Goal: Task Accomplishment & Management: Manage account settings

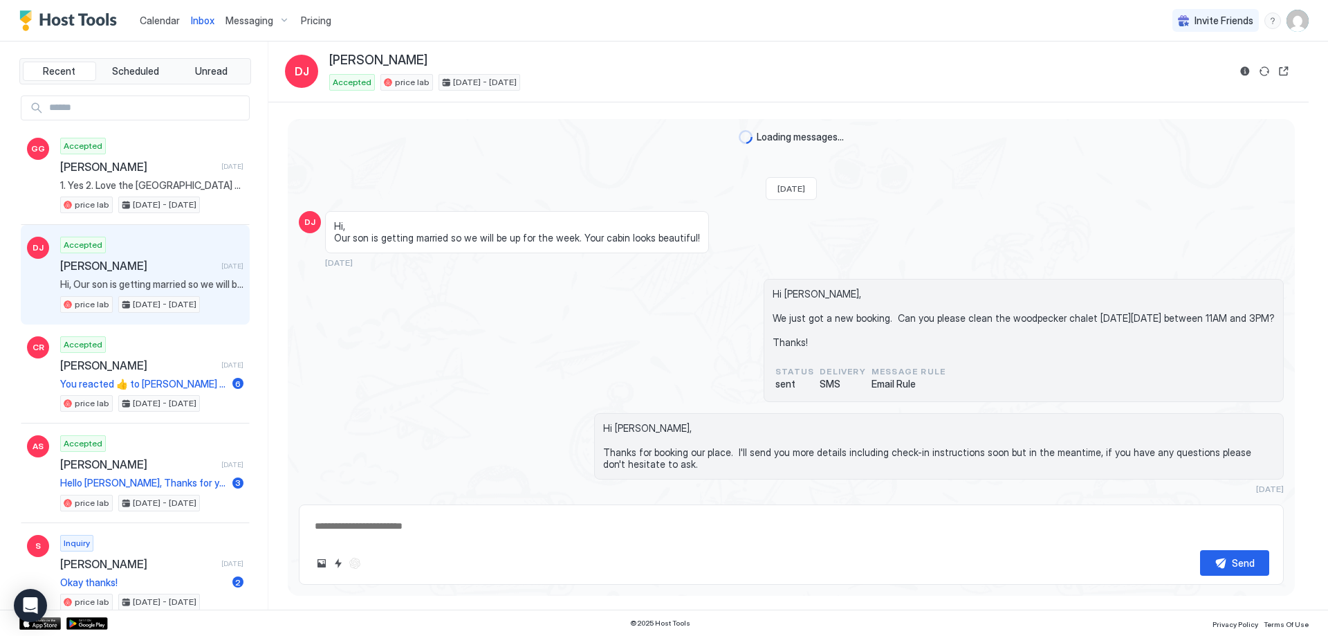
scroll to position [271, 0]
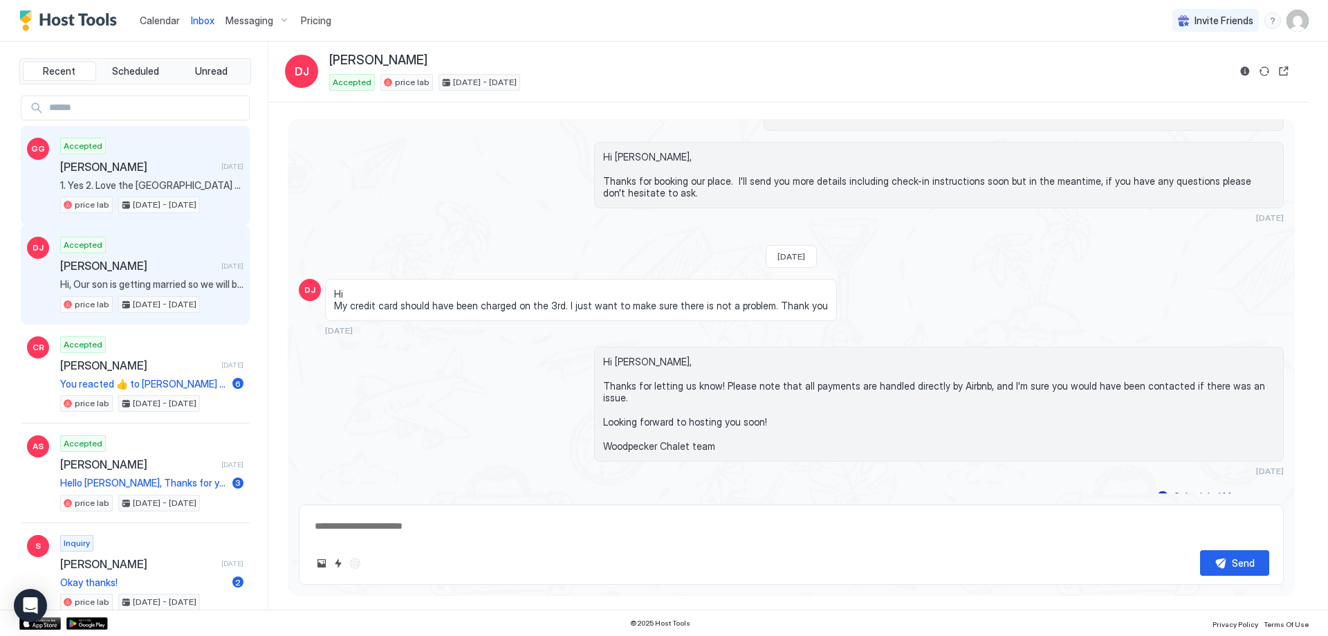
click at [147, 185] on span "1. Yes 2. Love the [GEOGRAPHIC_DATA] area and was looking for a stay near [GEOG…" at bounding box center [151, 185] width 183 height 12
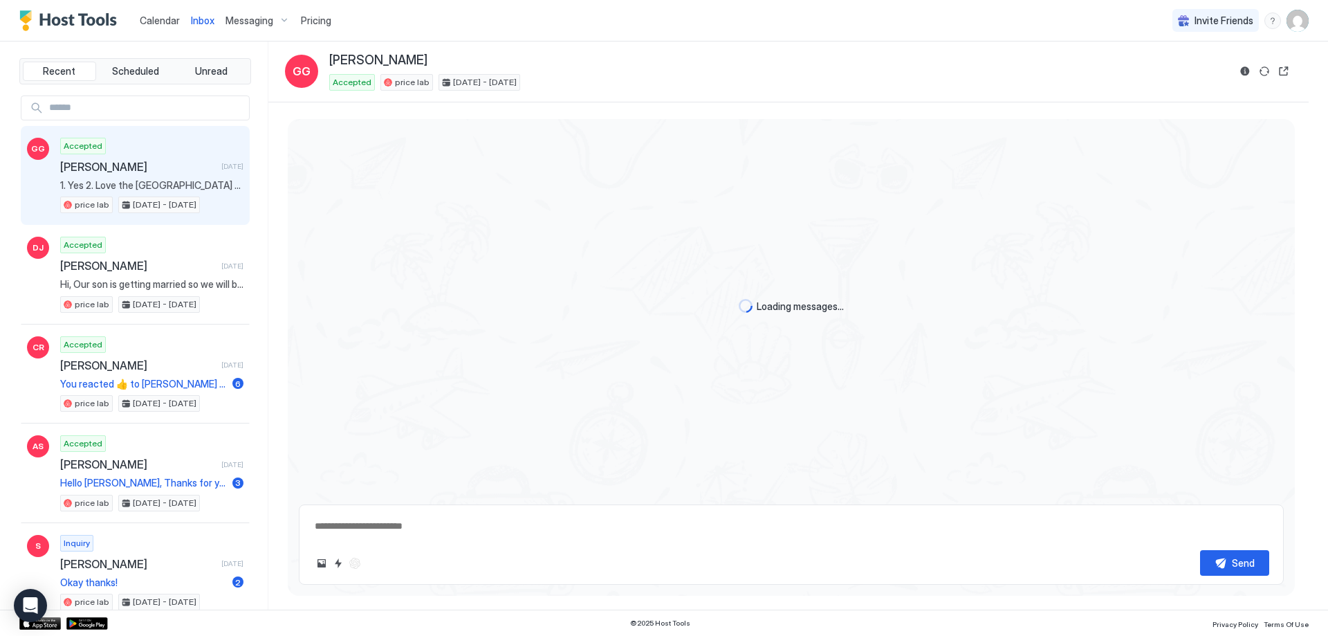
type textarea "*"
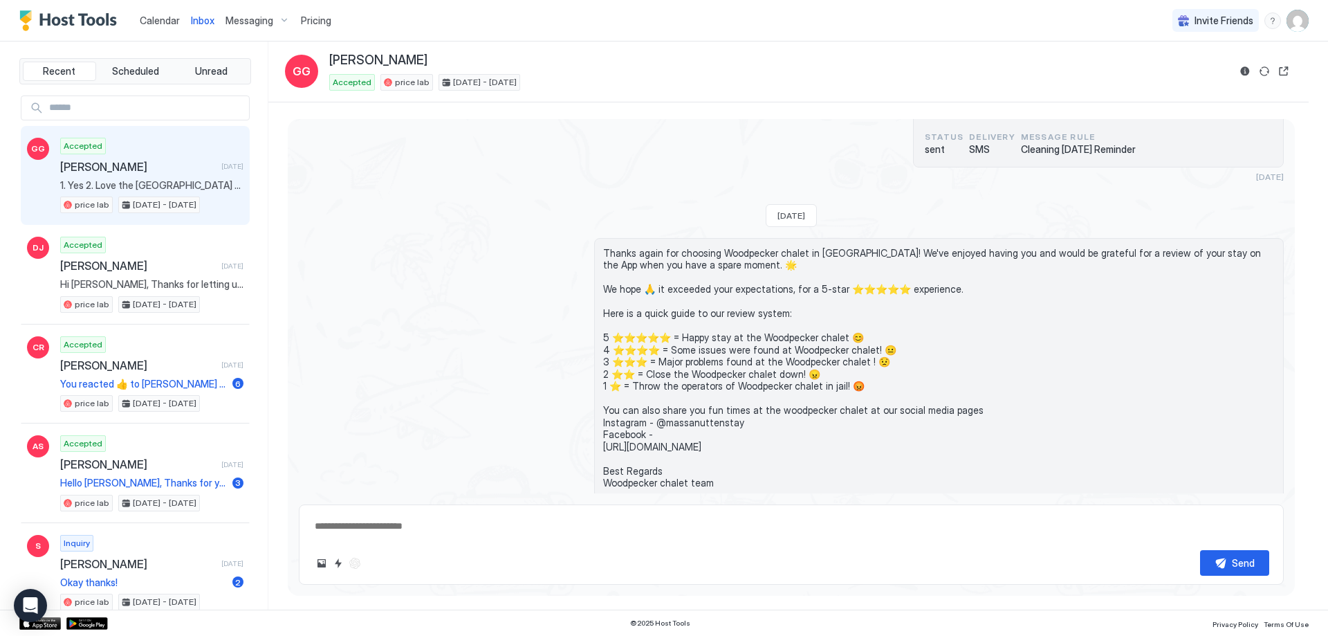
scroll to position [2803, 0]
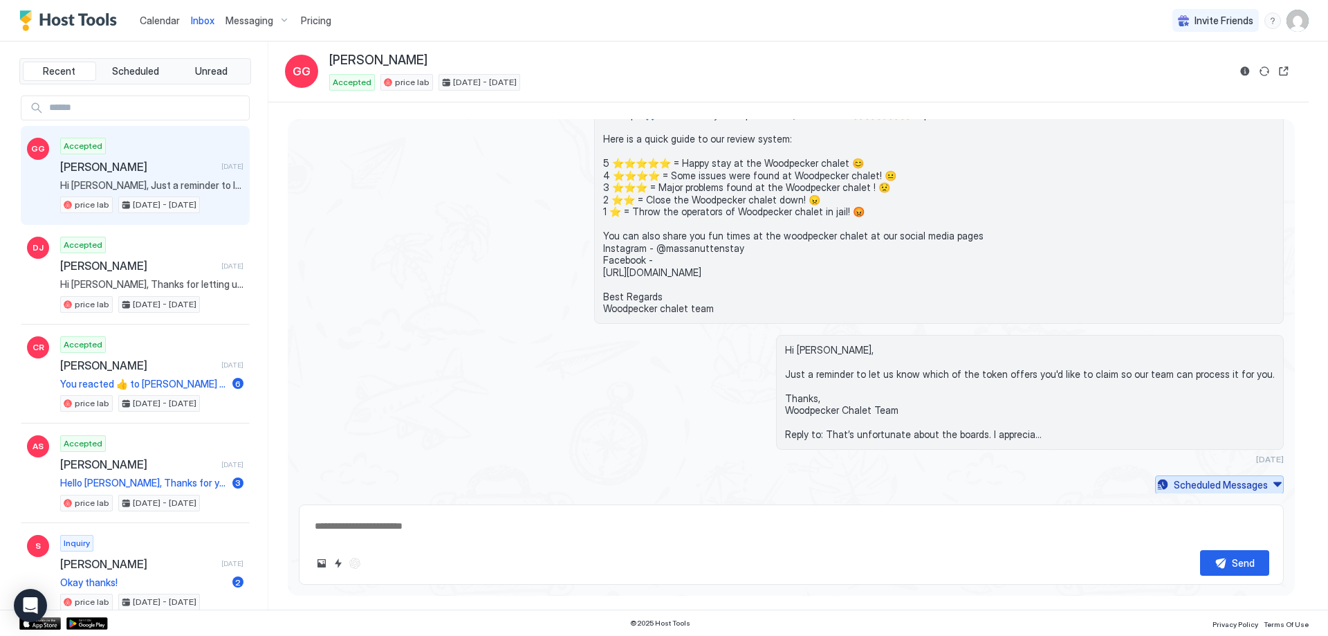
click at [1174, 478] on div "Scheduled Messages" at bounding box center [1221, 484] width 94 height 15
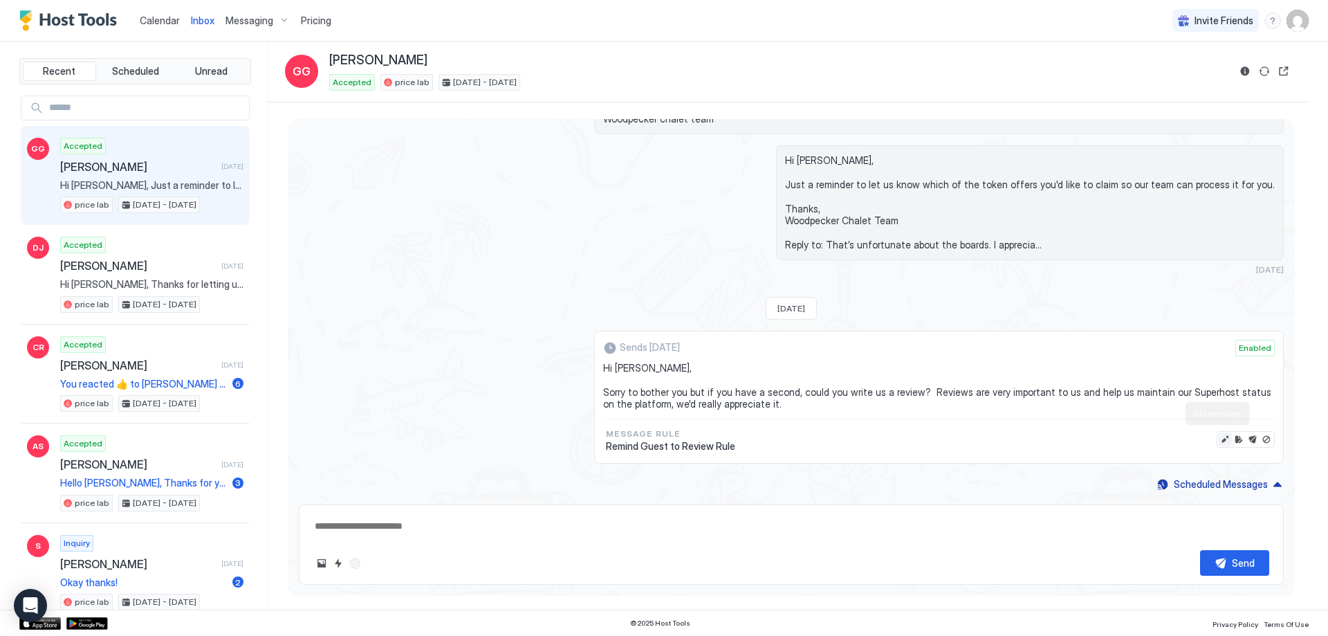
click at [1218, 440] on button "Edit message" at bounding box center [1225, 439] width 14 height 14
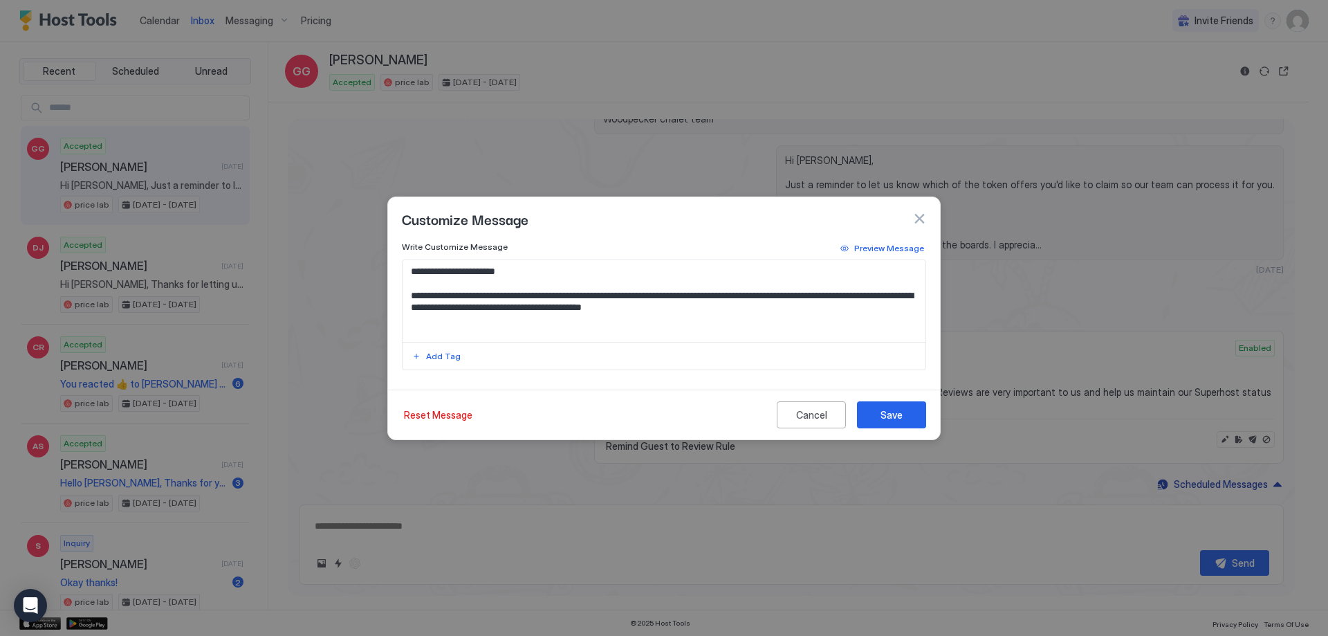
click at [1084, 293] on div at bounding box center [664, 318] width 1328 height 636
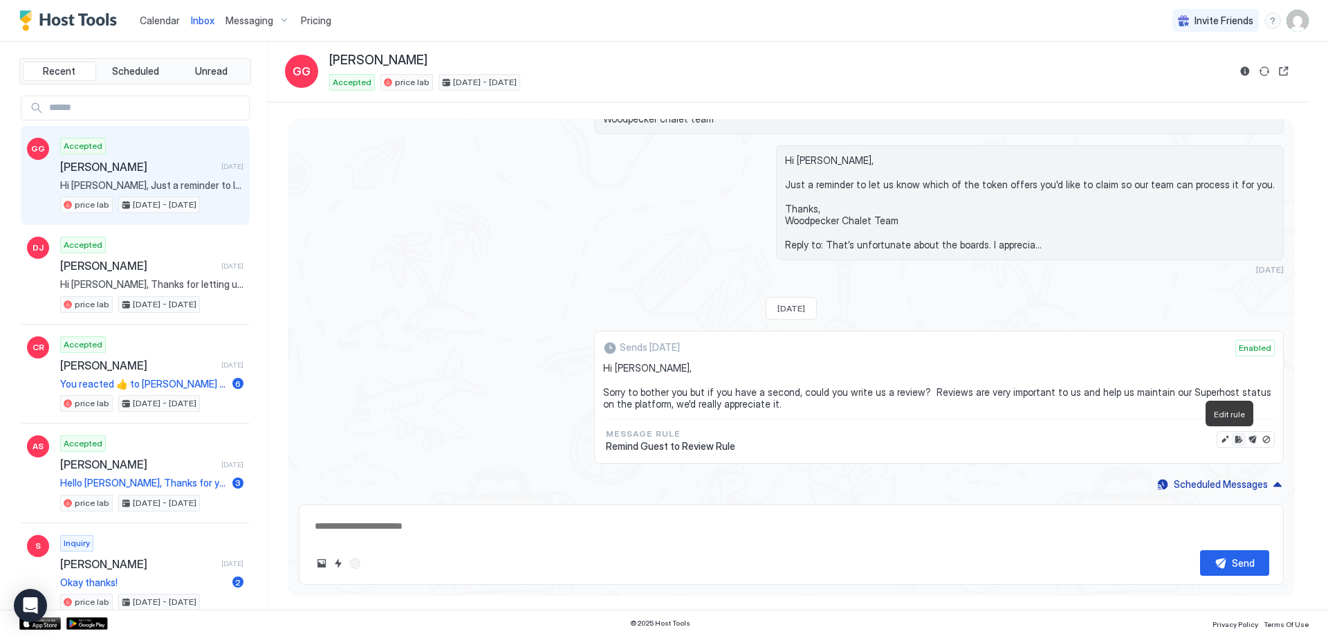
click at [1232, 437] on button "Edit rule" at bounding box center [1239, 439] width 14 height 14
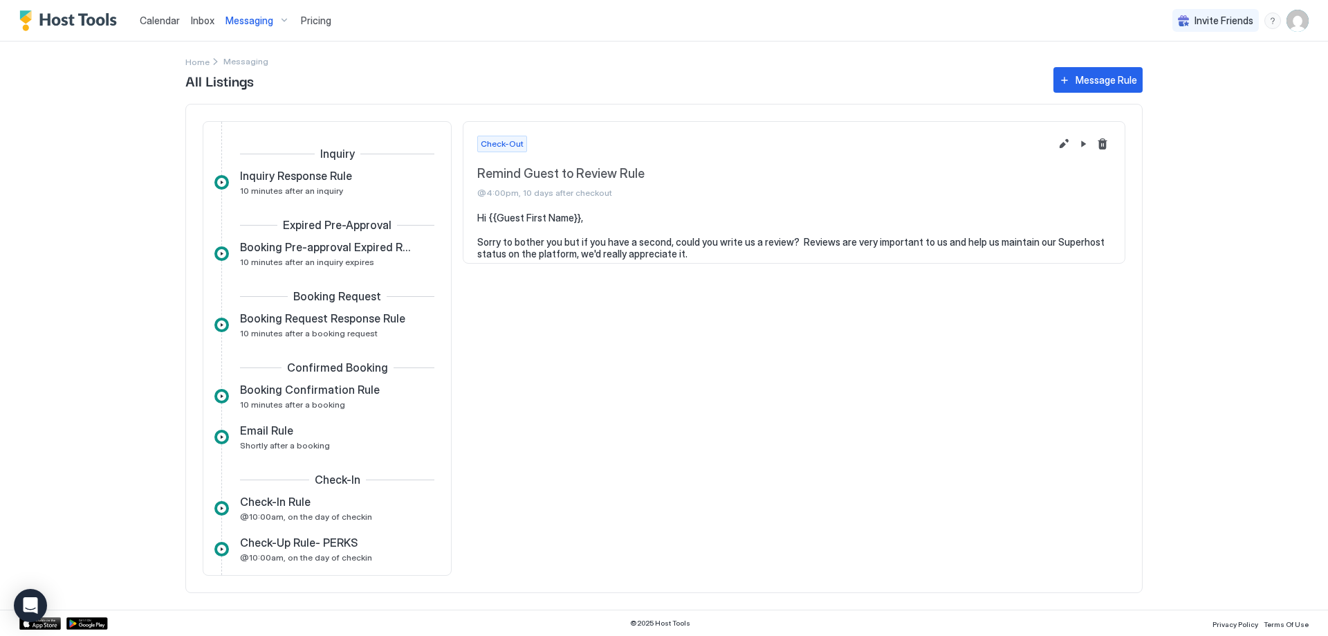
scroll to position [629, 0]
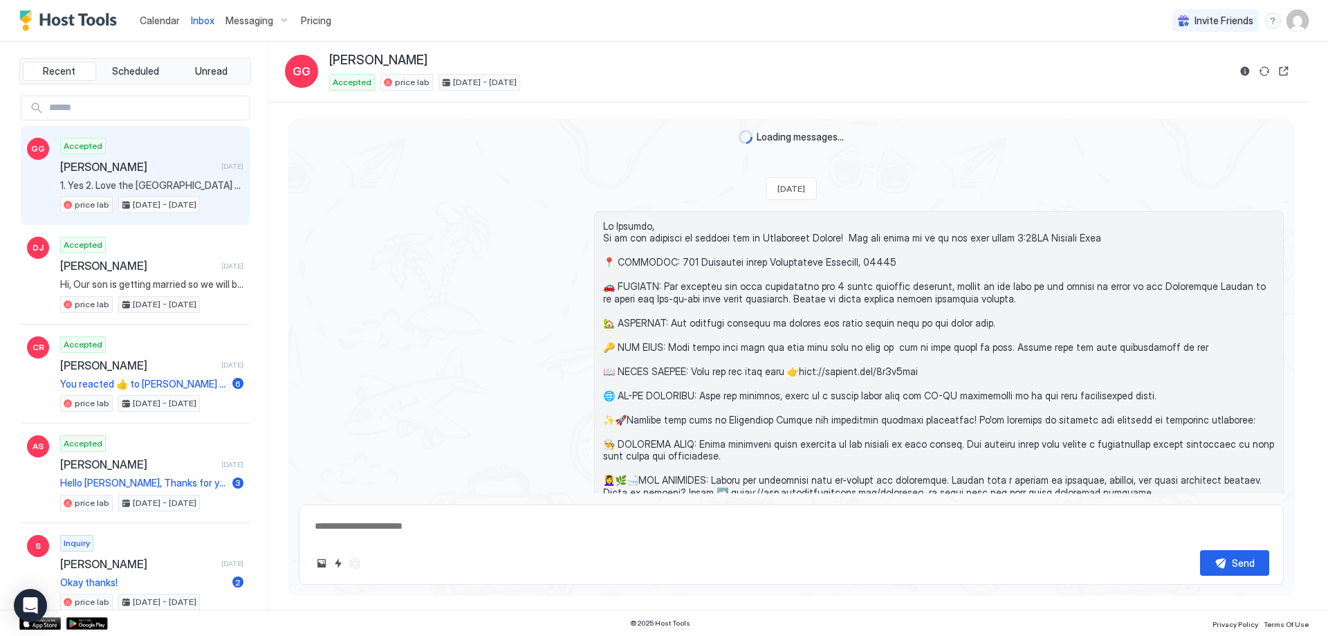
scroll to position [2803, 0]
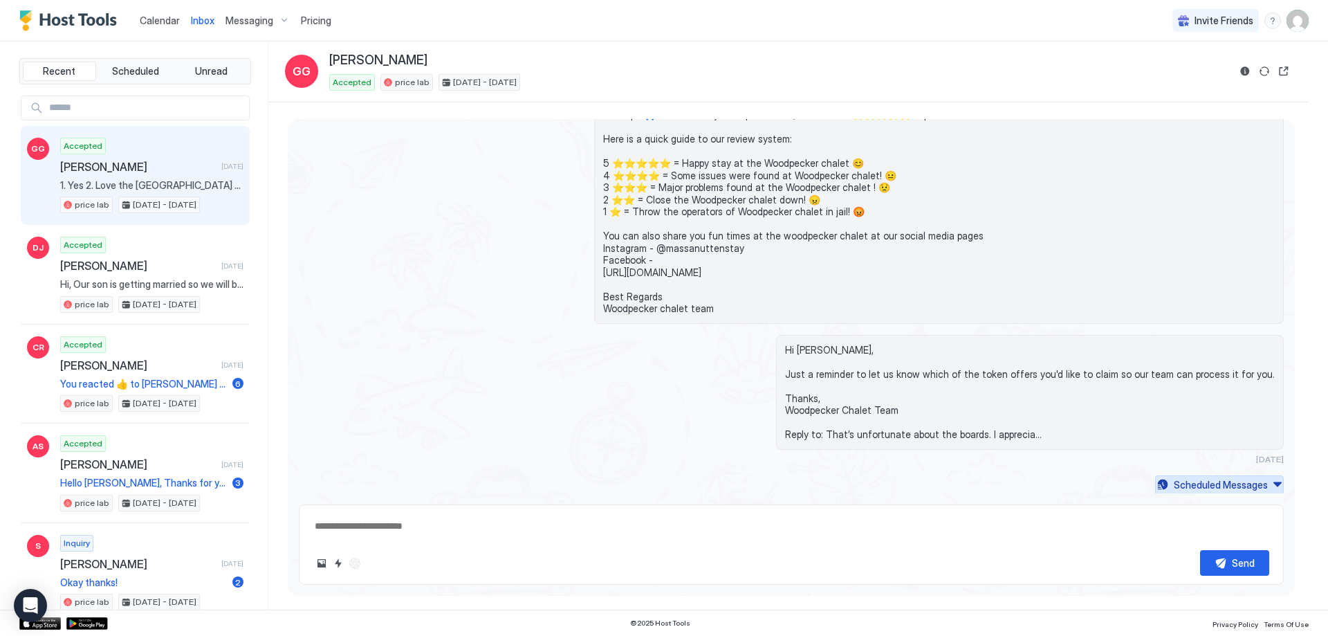
click at [1230, 491] on div "Scheduled Messages" at bounding box center [1221, 484] width 94 height 15
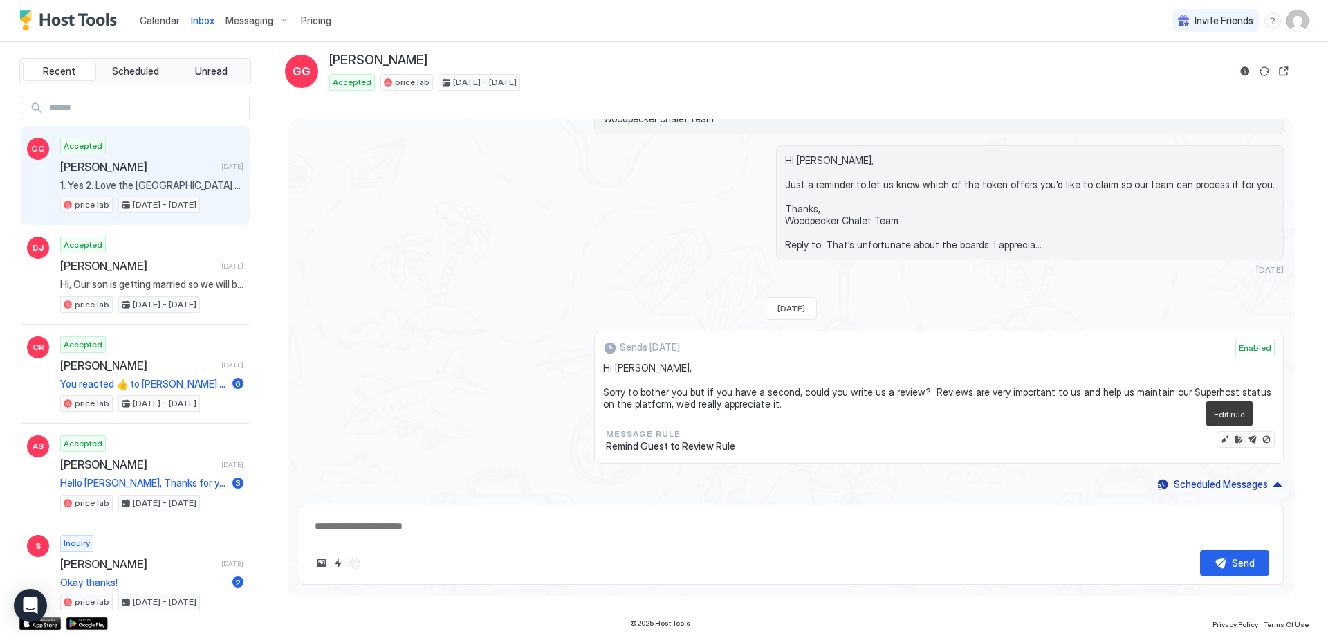
click at [1232, 438] on button "Edit rule" at bounding box center [1239, 439] width 14 height 14
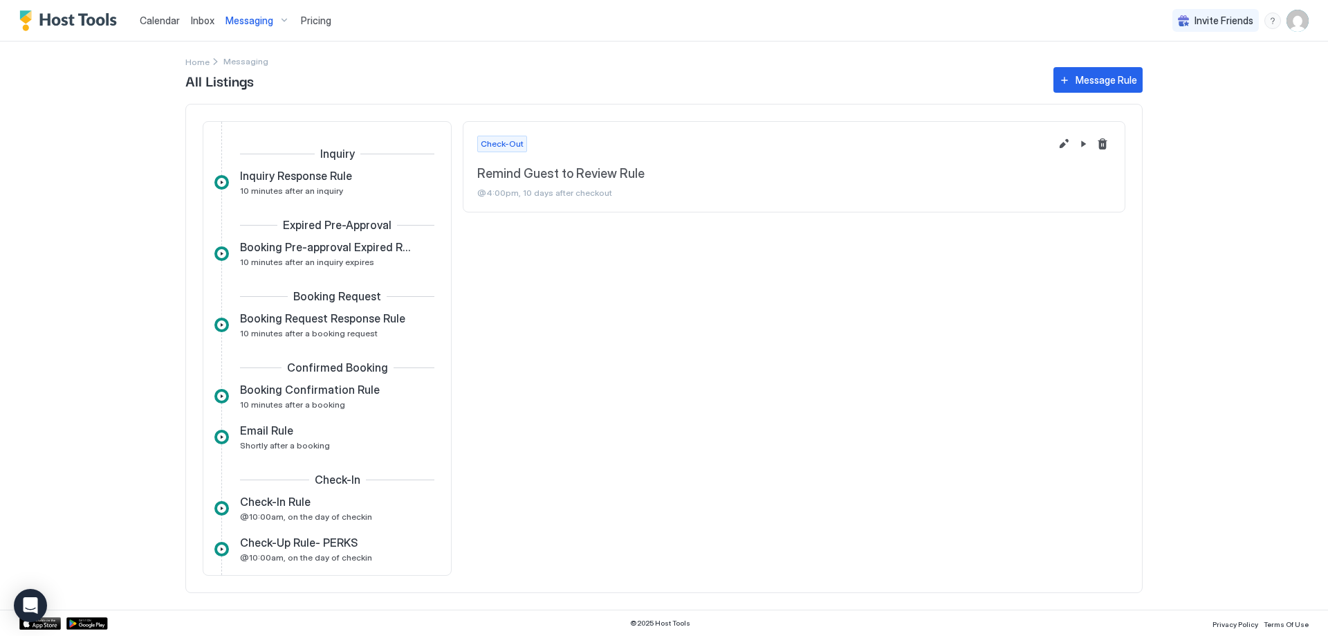
scroll to position [629, 0]
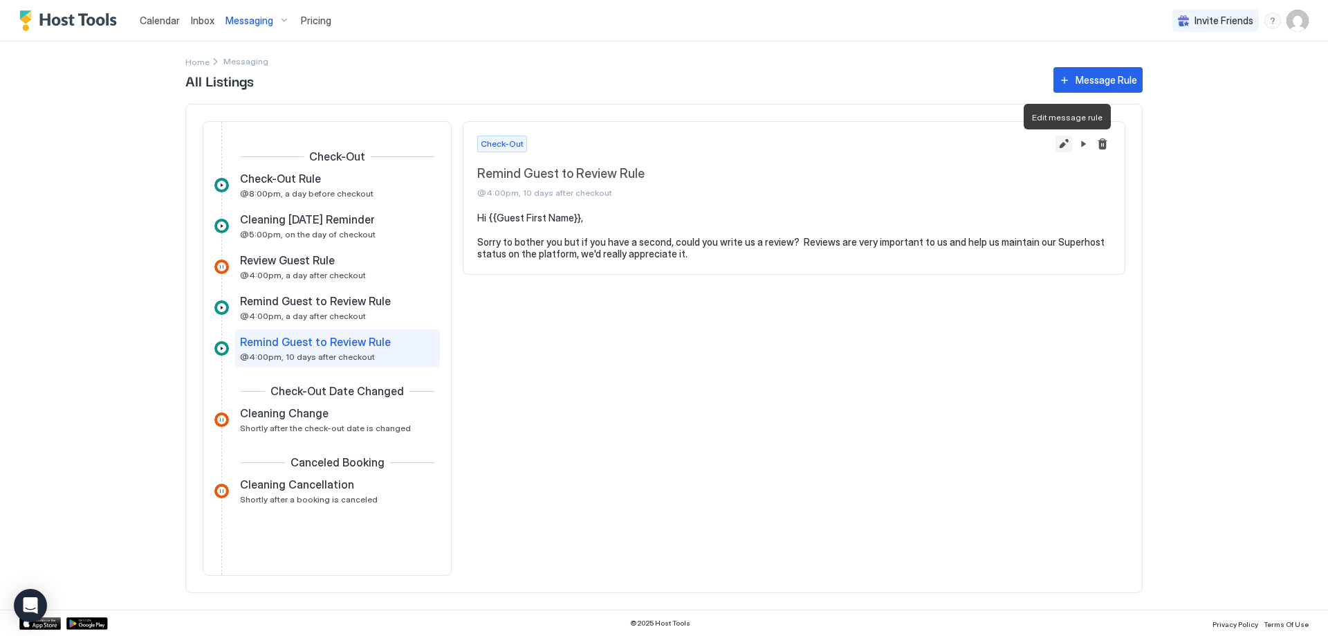
click at [1064, 145] on button "Edit message rule" at bounding box center [1063, 144] width 17 height 17
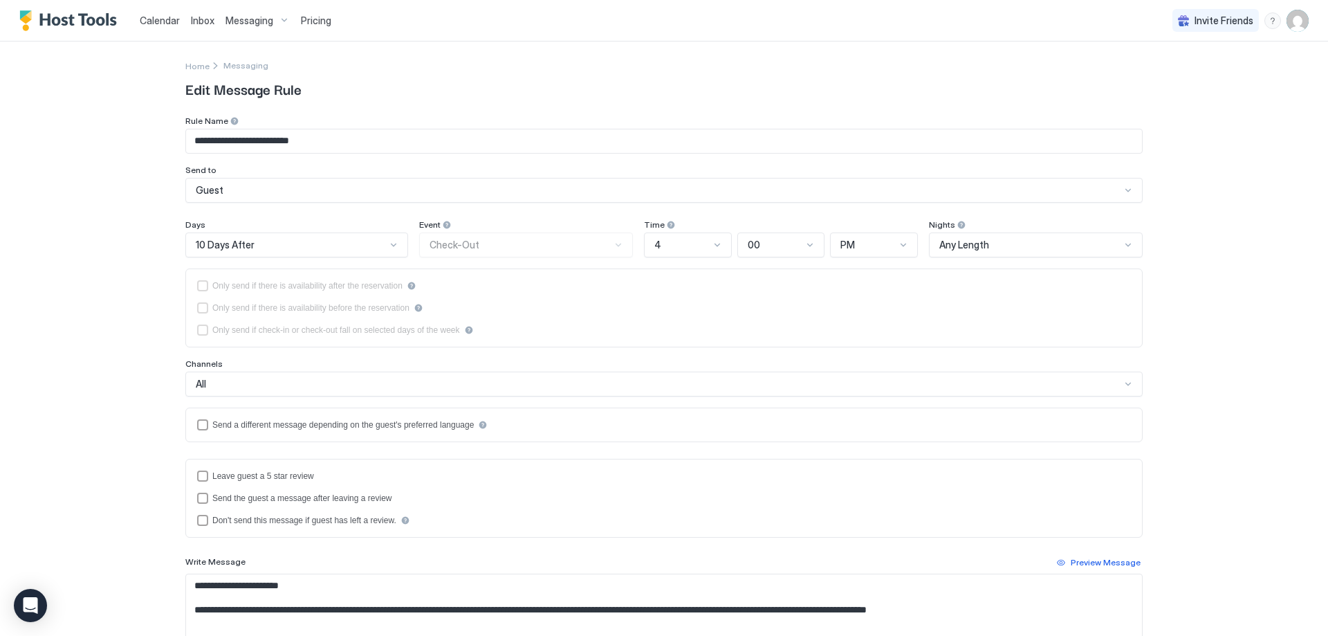
click at [392, 246] on div at bounding box center [393, 244] width 11 height 11
click at [216, 358] on span "5 Days After" at bounding box center [219, 361] width 48 height 10
click at [710, 247] on div at bounding box center [715, 244] width 11 height 11
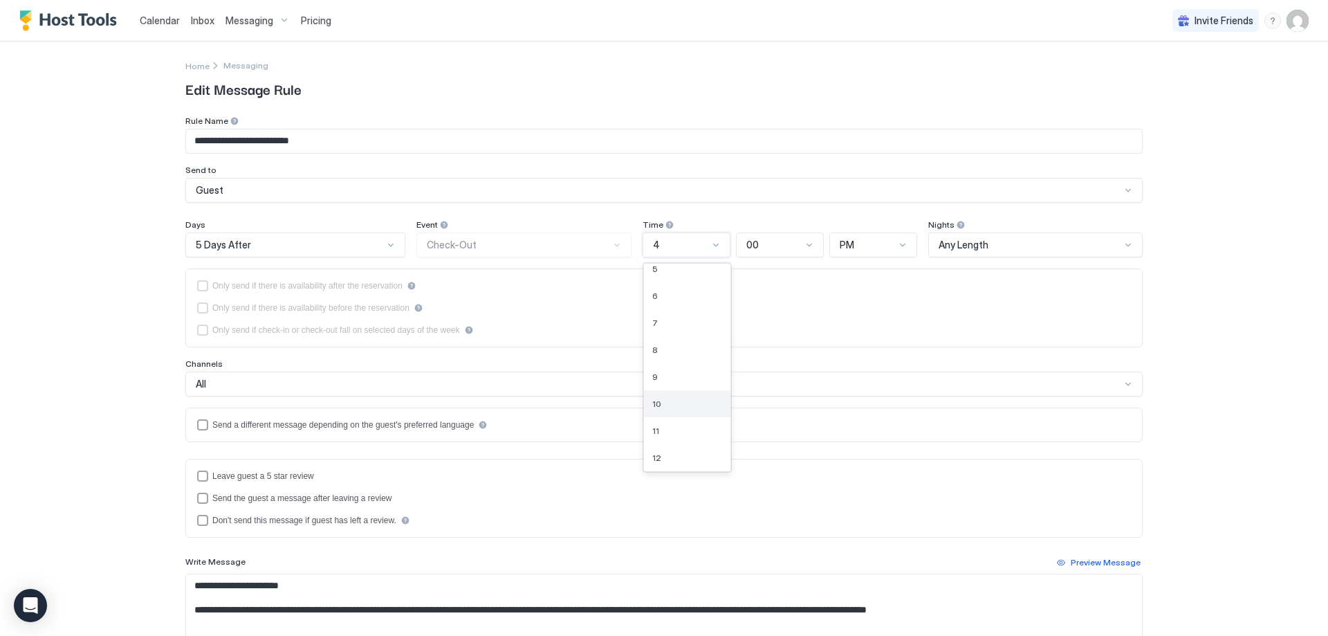
click at [664, 394] on div "10" at bounding box center [687, 403] width 86 height 27
click at [898, 241] on div at bounding box center [903, 244] width 11 height 11
click at [847, 274] on div "AM" at bounding box center [874, 277] width 71 height 10
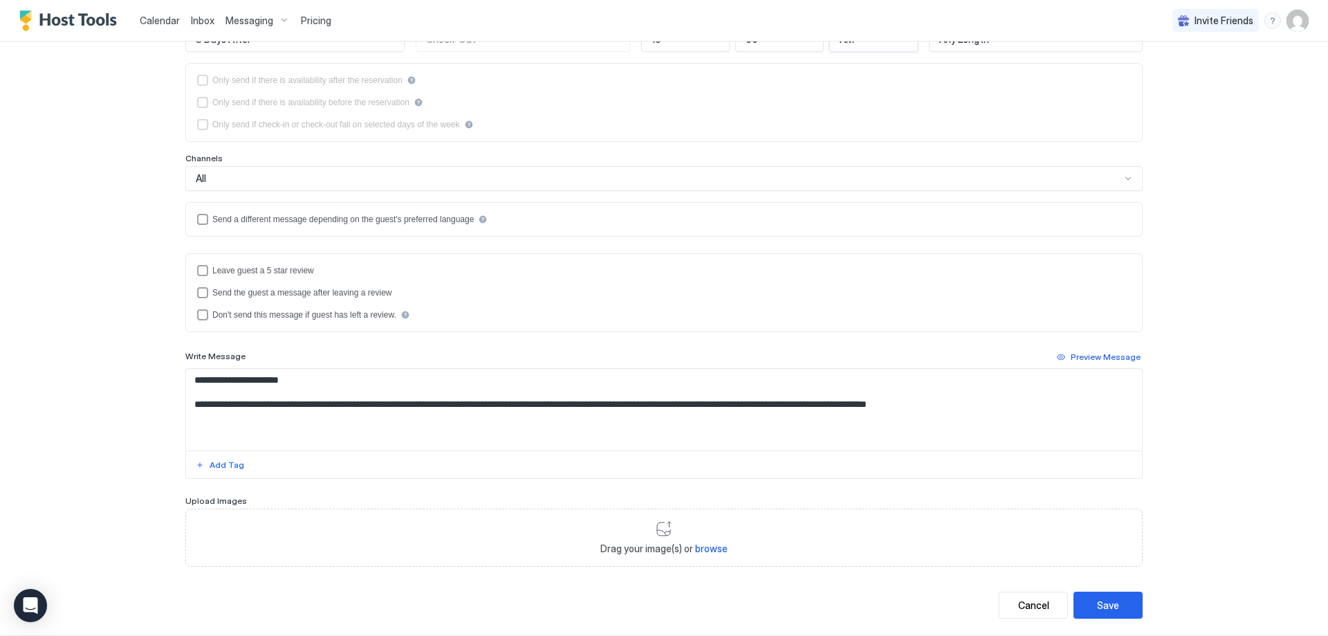
scroll to position [230, 0]
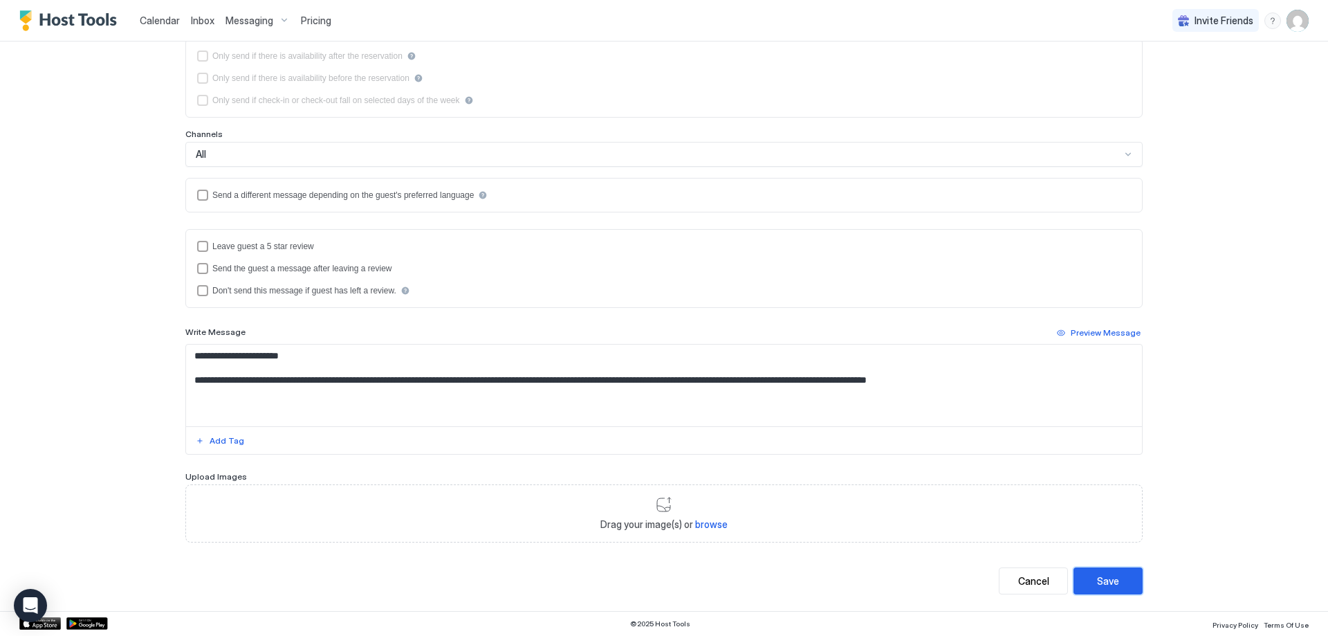
click at [1098, 574] on div "Save" at bounding box center [1108, 580] width 22 height 15
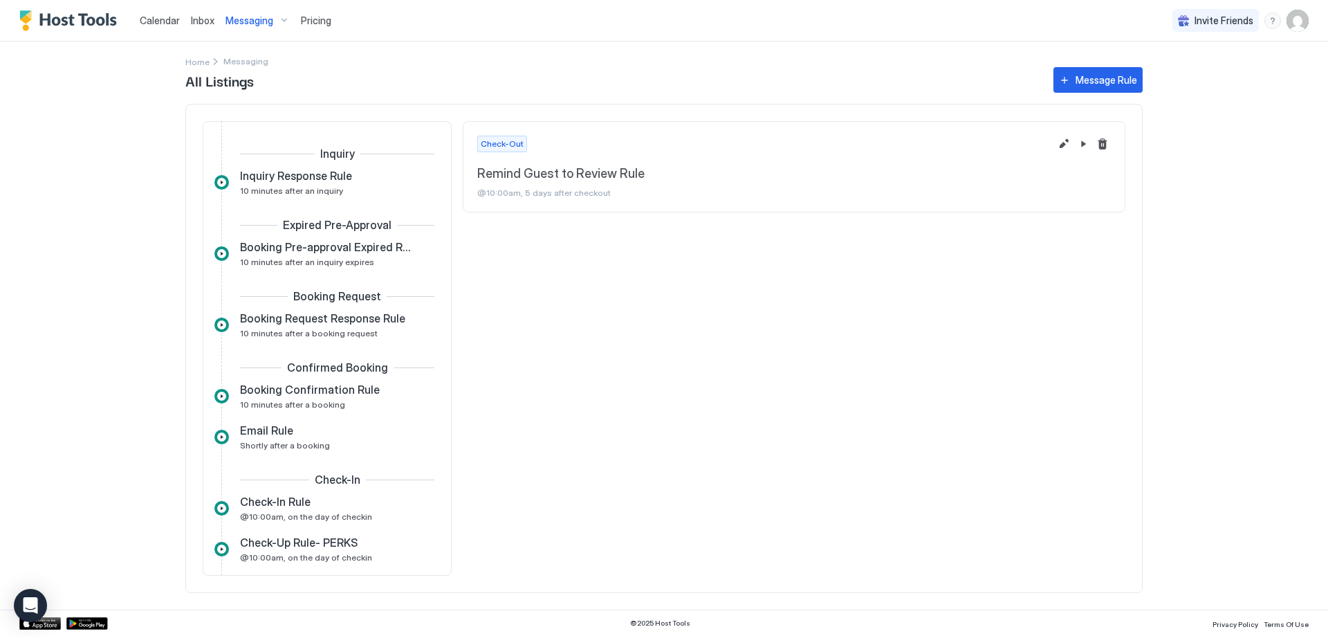
scroll to position [629, 0]
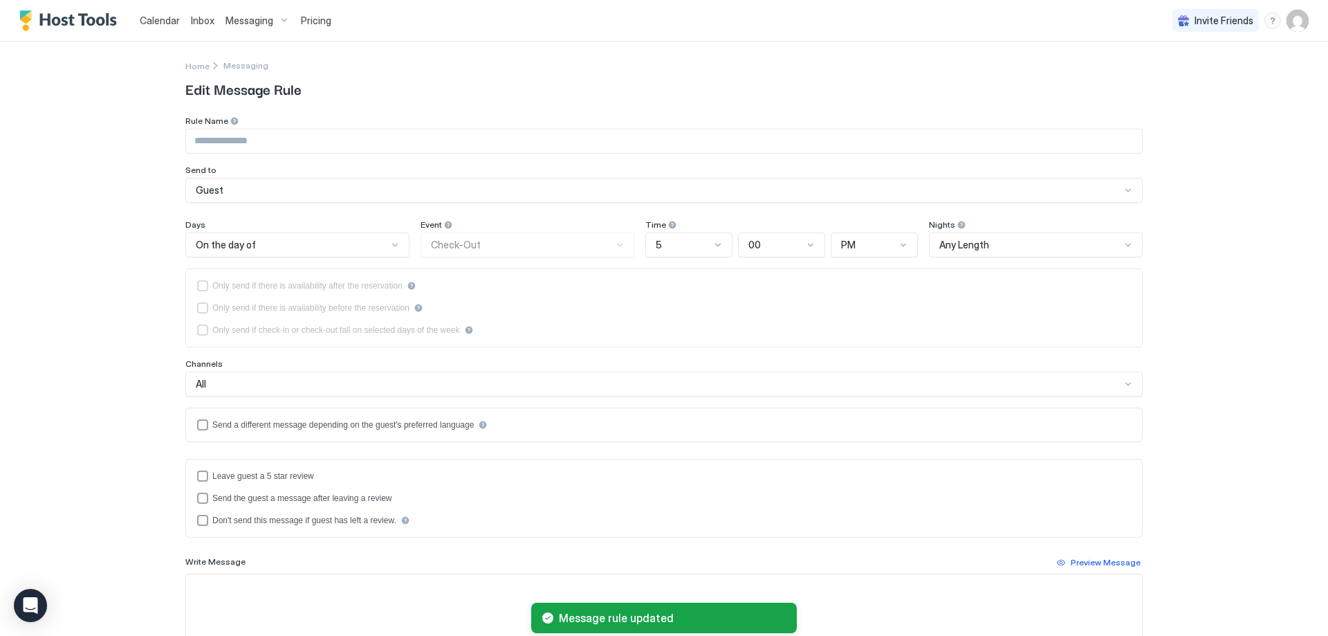
type input "**********"
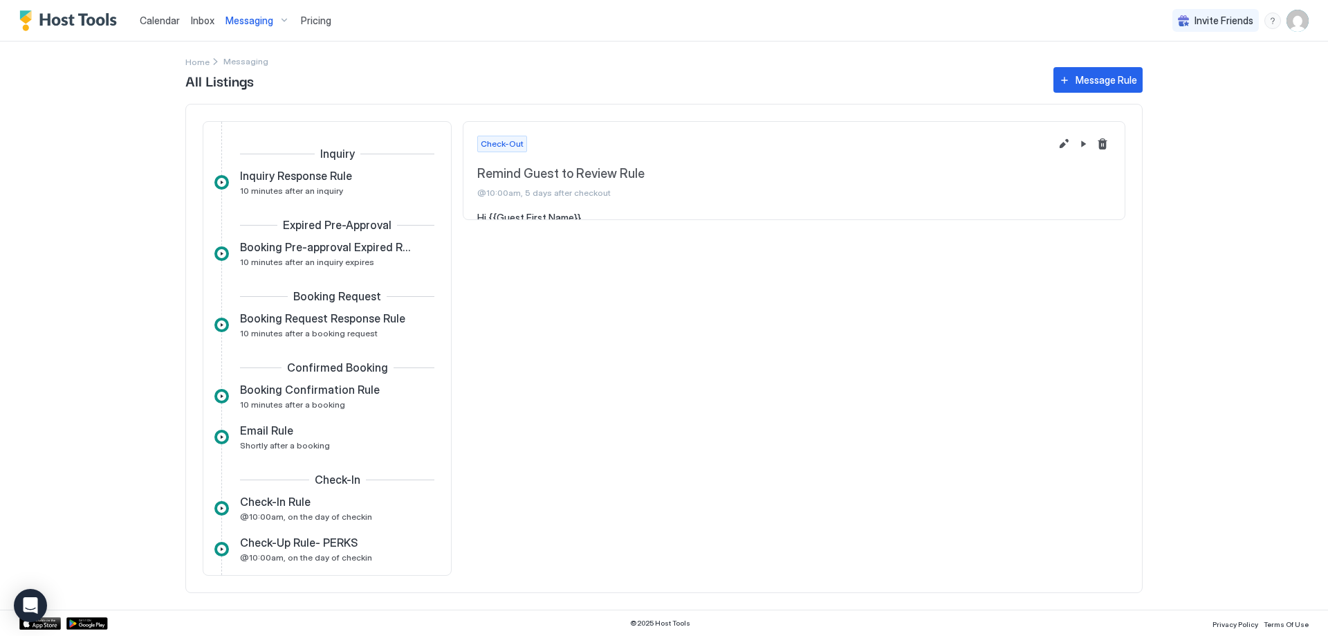
scroll to position [629, 0]
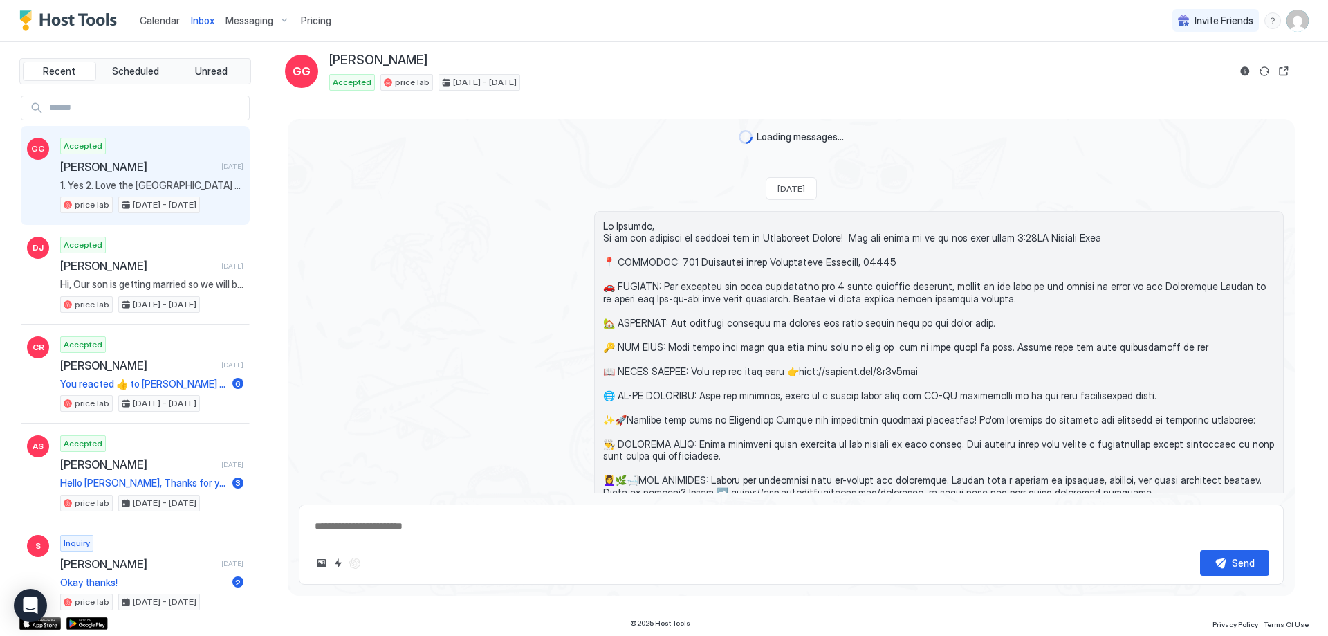
scroll to position [2803, 0]
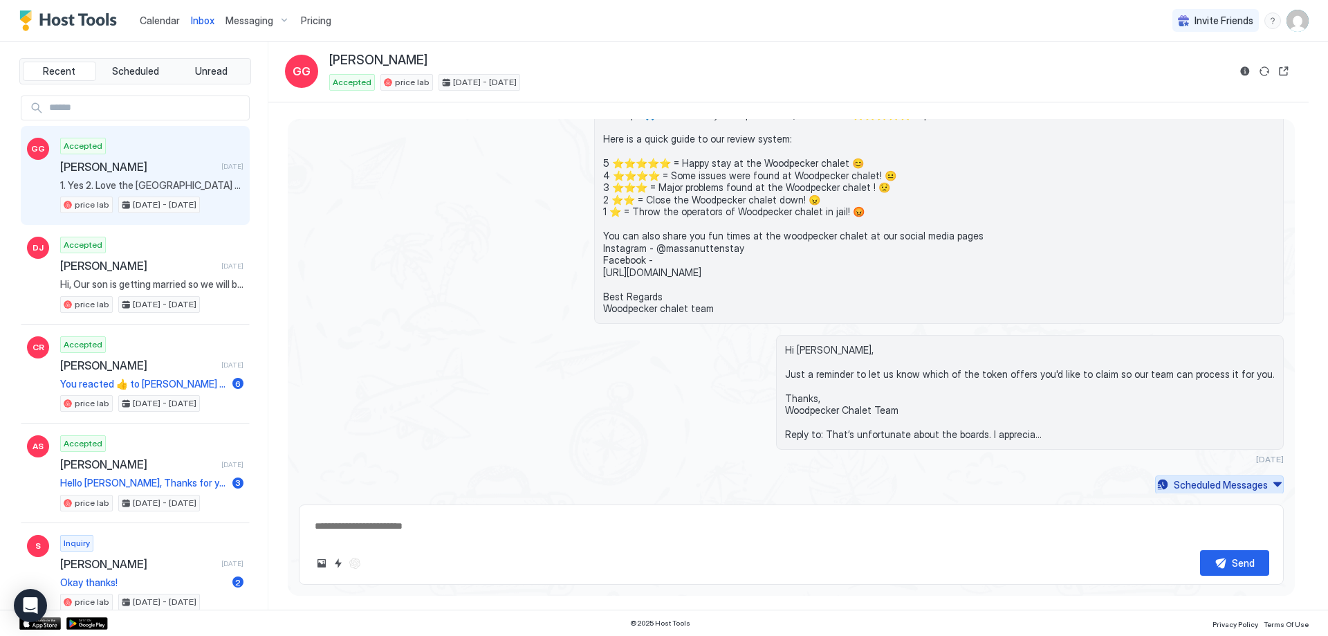
click at [1183, 477] on div "Scheduled Messages" at bounding box center [1221, 484] width 94 height 15
